Goal: Task Accomplishment & Management: Manage account settings

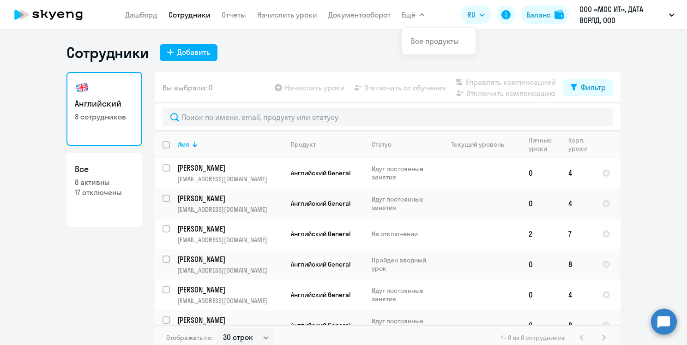
select select "30"
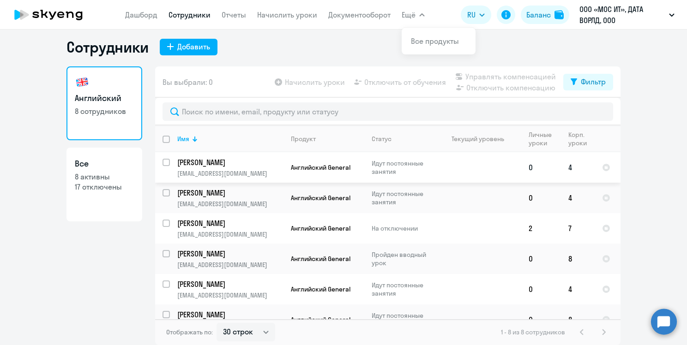
click at [163, 161] on input "select row 42126161" at bounding box center [172, 168] width 18 height 18
checkbox input "true"
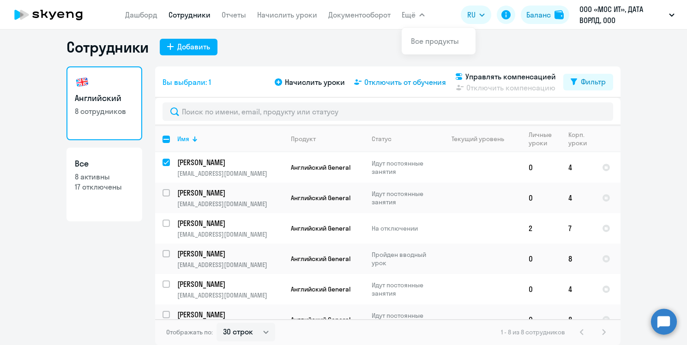
click at [405, 80] on span "Отключить от обучения" at bounding box center [405, 82] width 82 height 11
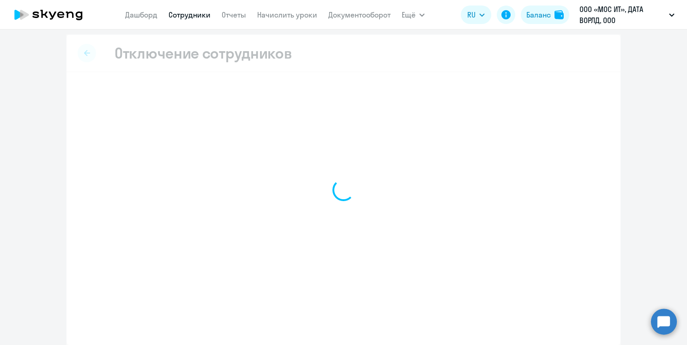
scroll to position [2, 0]
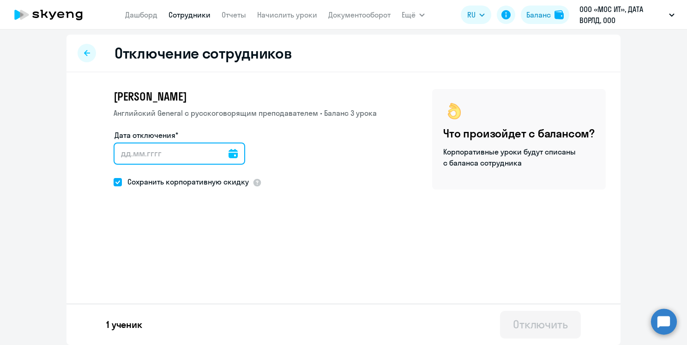
click at [124, 155] on input "Дата отключения*" at bounding box center [180, 154] width 132 height 22
type input "[DATE]"
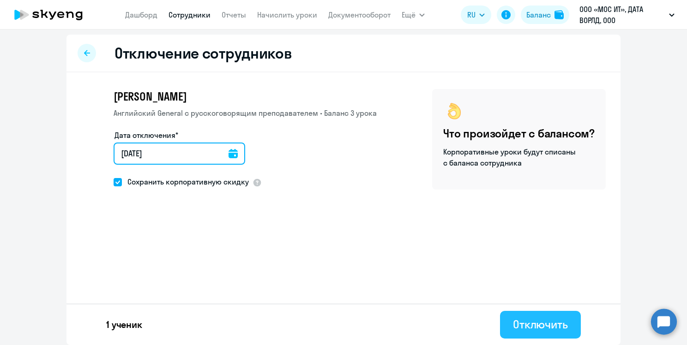
type input "[DATE]"
click at [533, 324] on div "Отключить" at bounding box center [540, 324] width 55 height 15
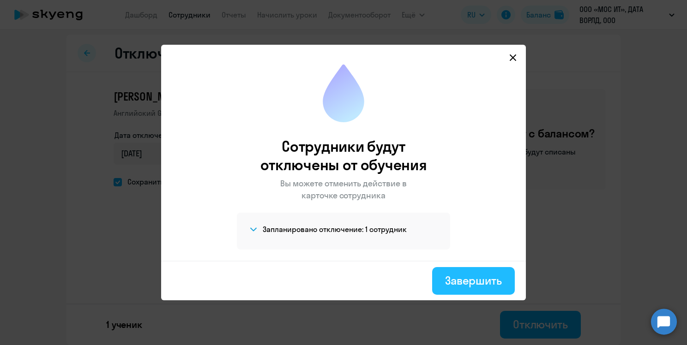
click at [454, 273] on div "Завершить" at bounding box center [473, 280] width 57 height 15
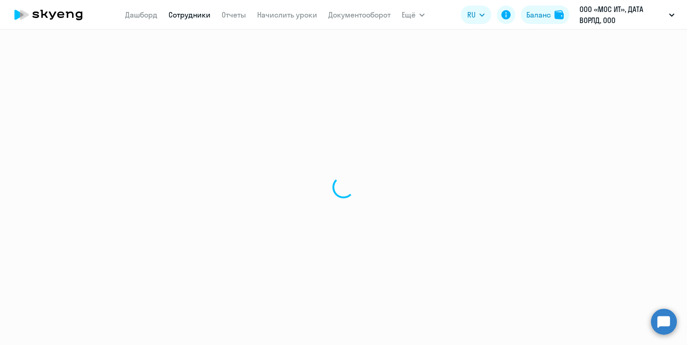
select select "30"
